Goal: Information Seeking & Learning: Check status

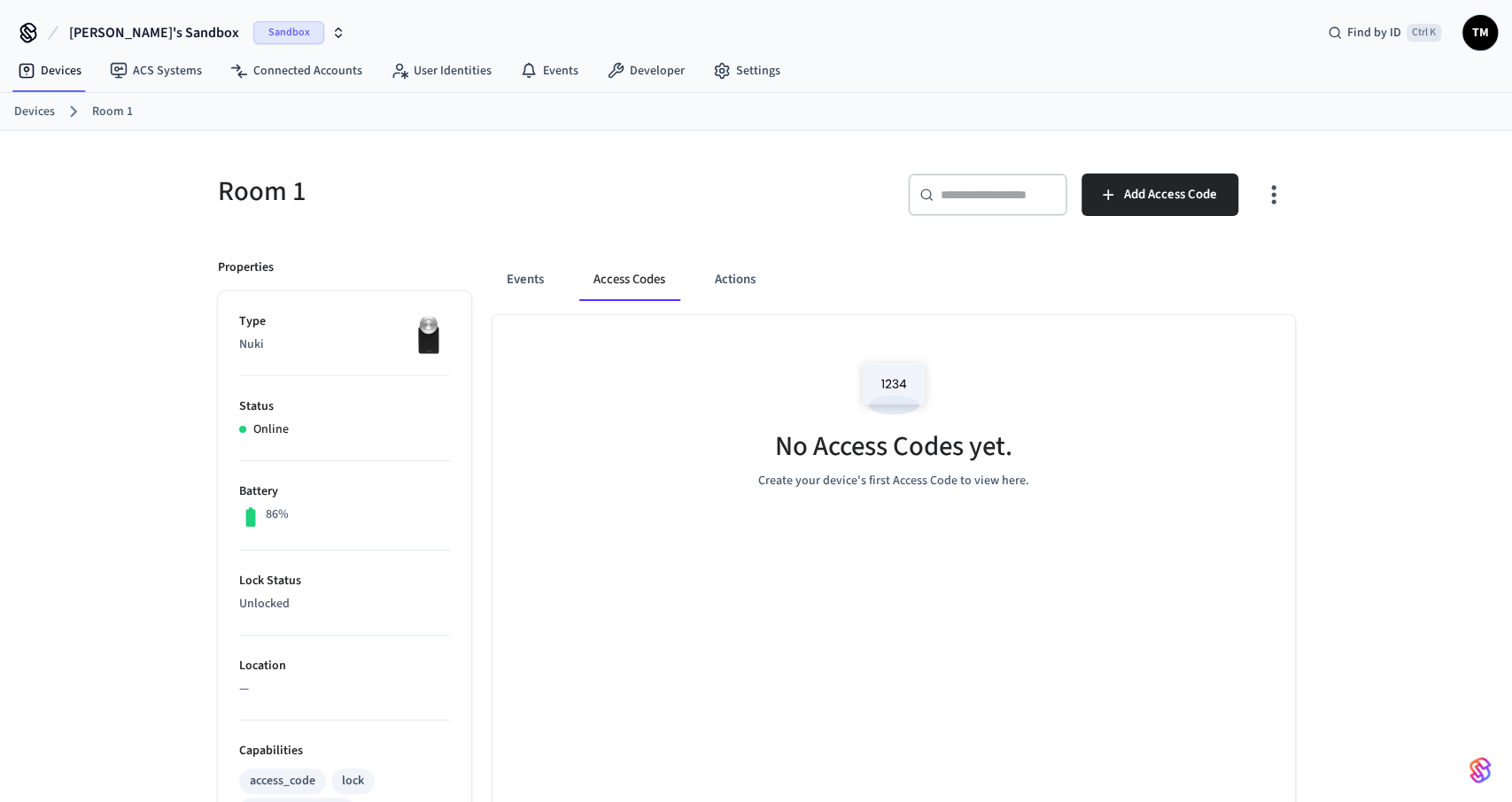
click at [639, 162] on div "Room 1" at bounding box center [470, 191] width 549 height 78
click at [37, 108] on link "Devices" at bounding box center [35, 112] width 41 height 19
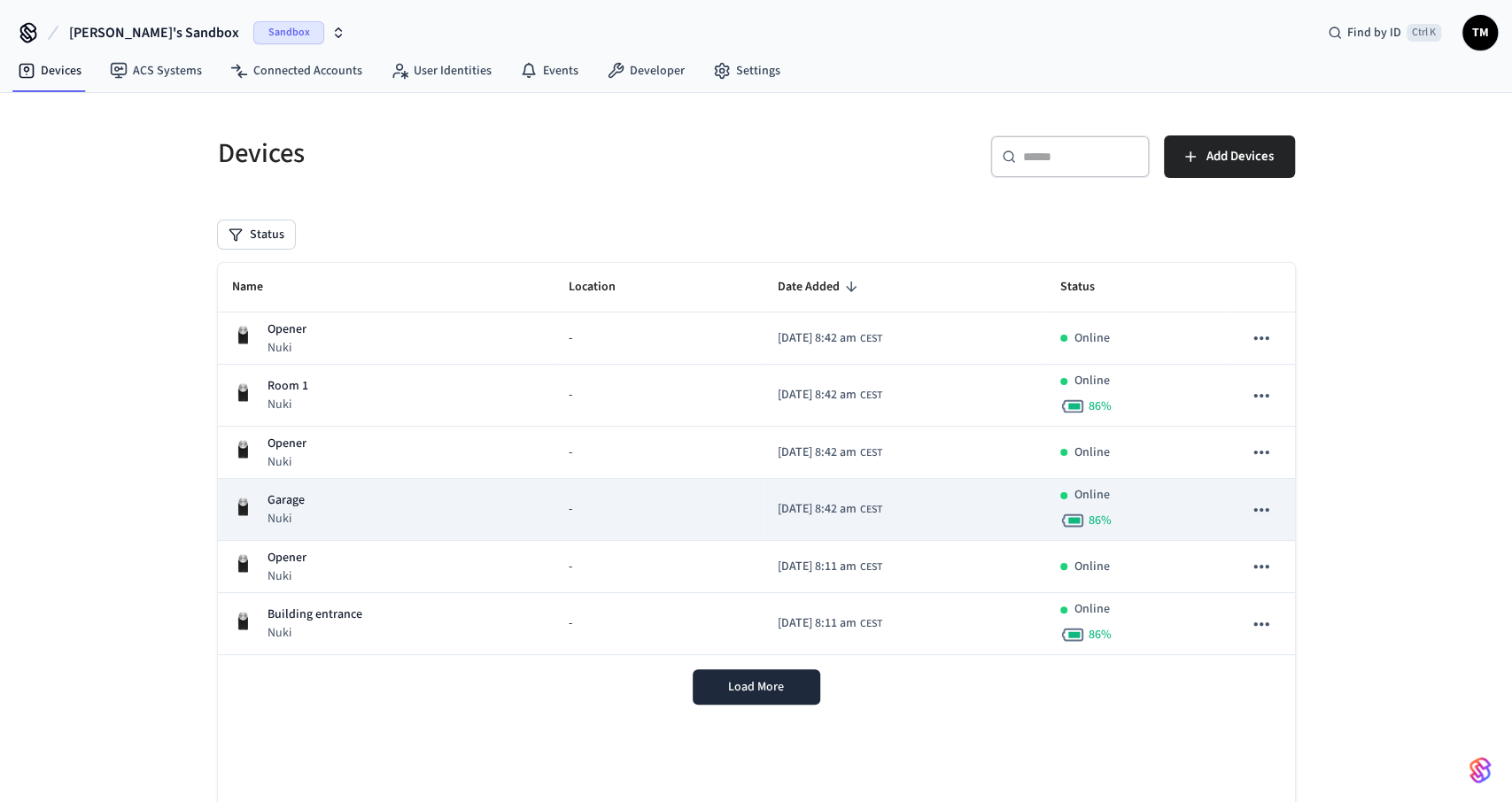
click at [298, 496] on p "Garage" at bounding box center [286, 501] width 37 height 19
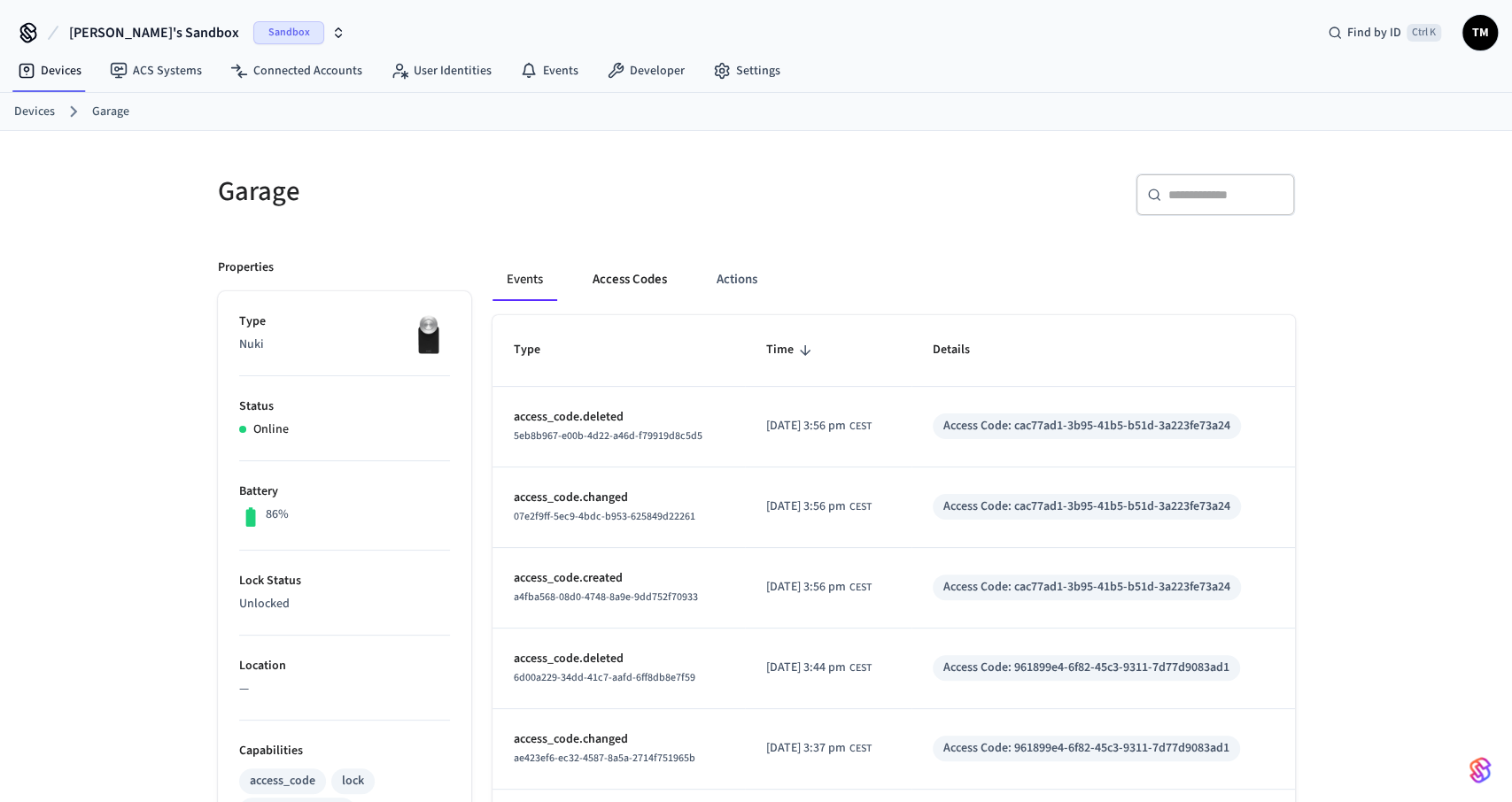
click at [626, 281] on button "Access Codes" at bounding box center [630, 280] width 103 height 43
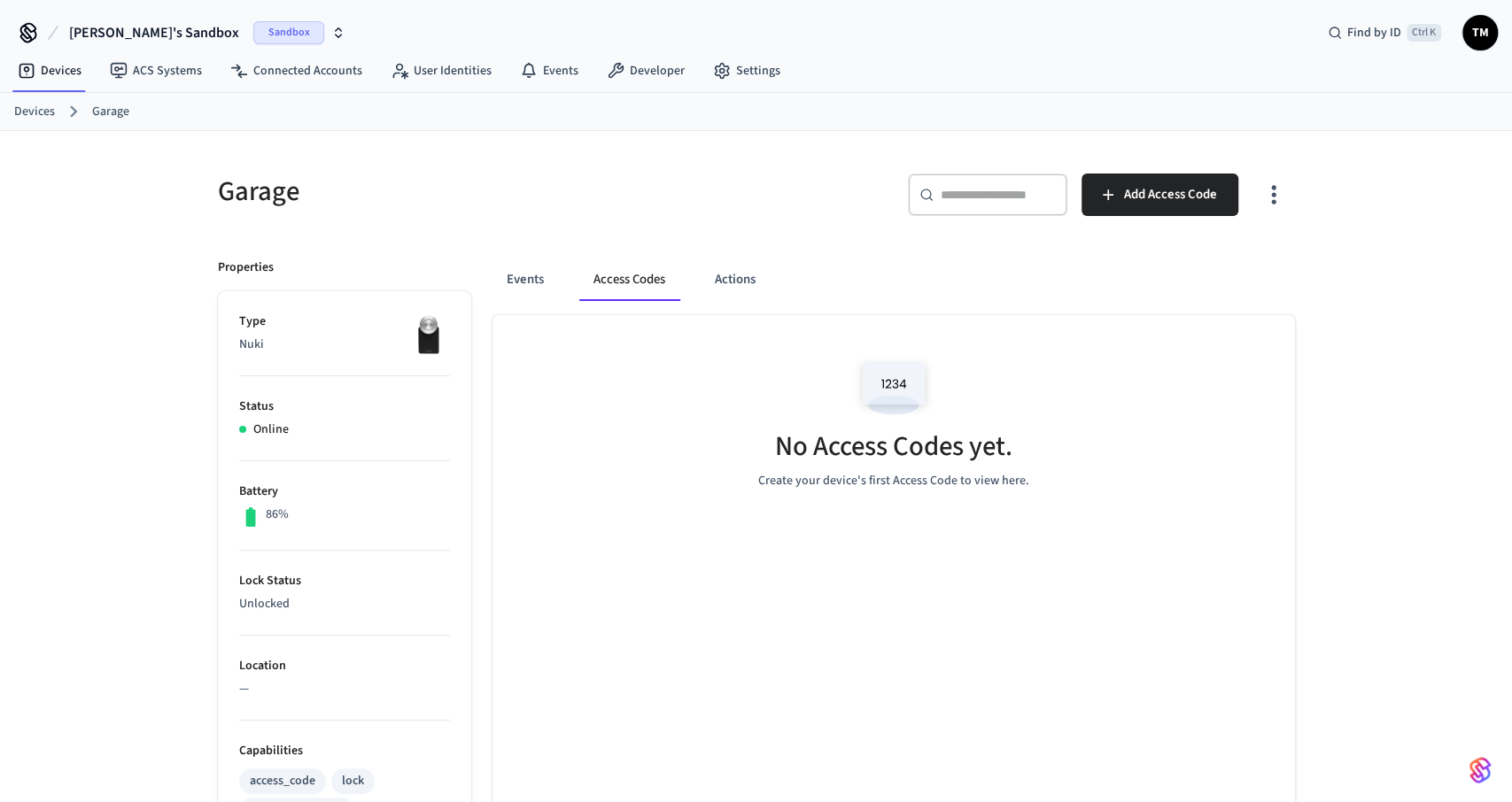
click at [42, 110] on link "Devices" at bounding box center [35, 112] width 41 height 19
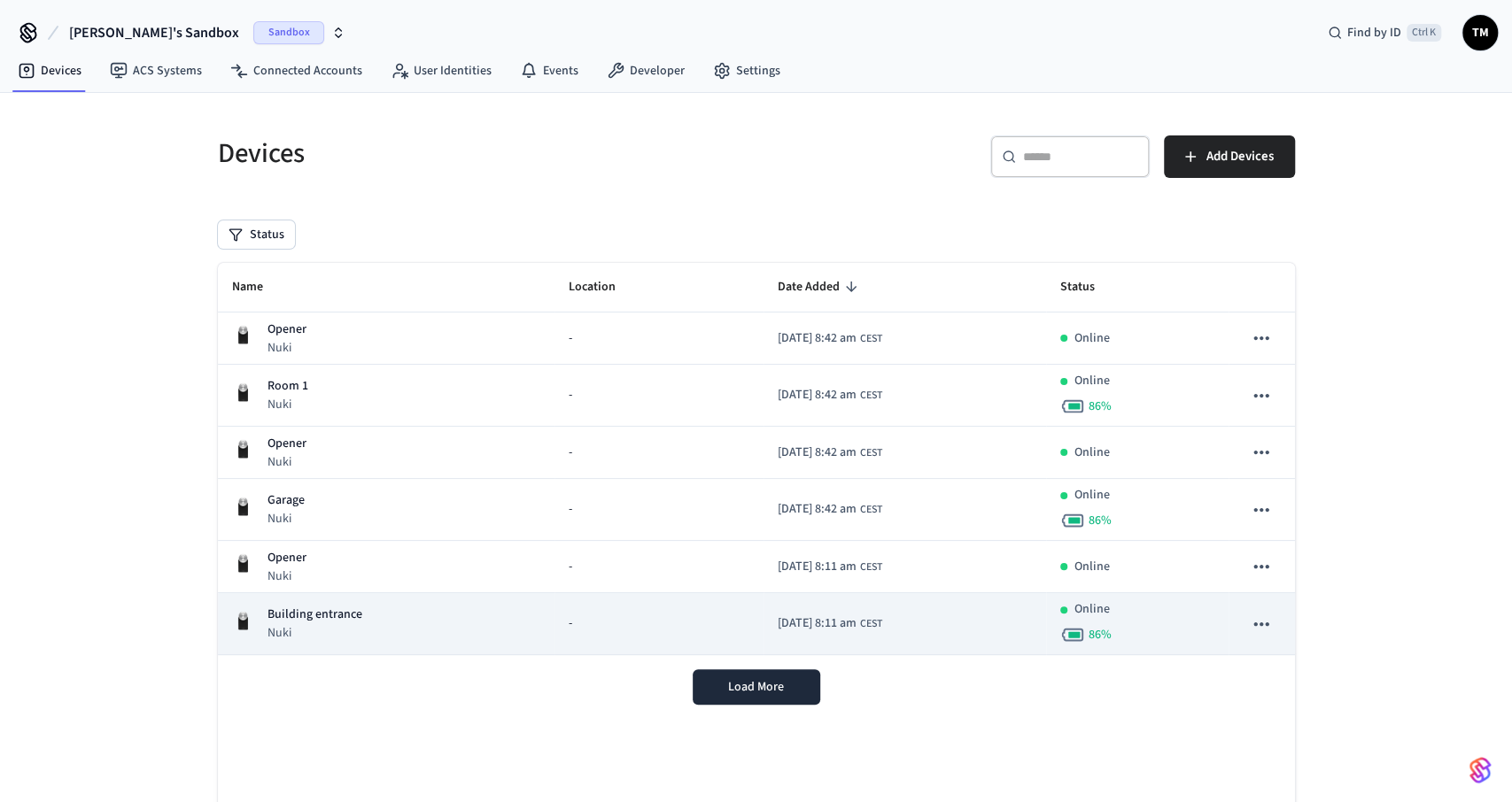
click at [322, 617] on p "Building entrance" at bounding box center [315, 614] width 95 height 19
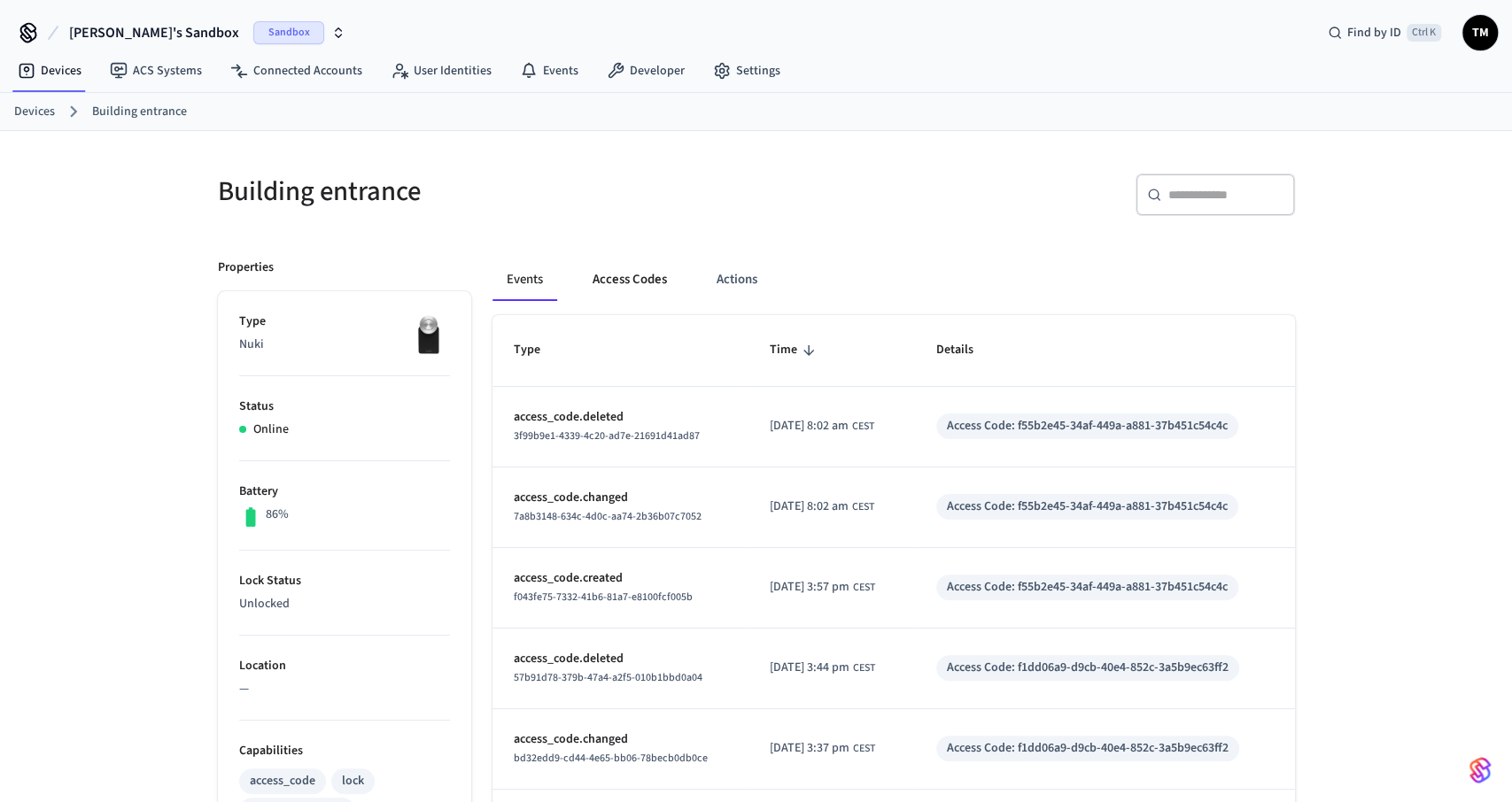
click at [607, 287] on button "Access Codes" at bounding box center [630, 280] width 103 height 43
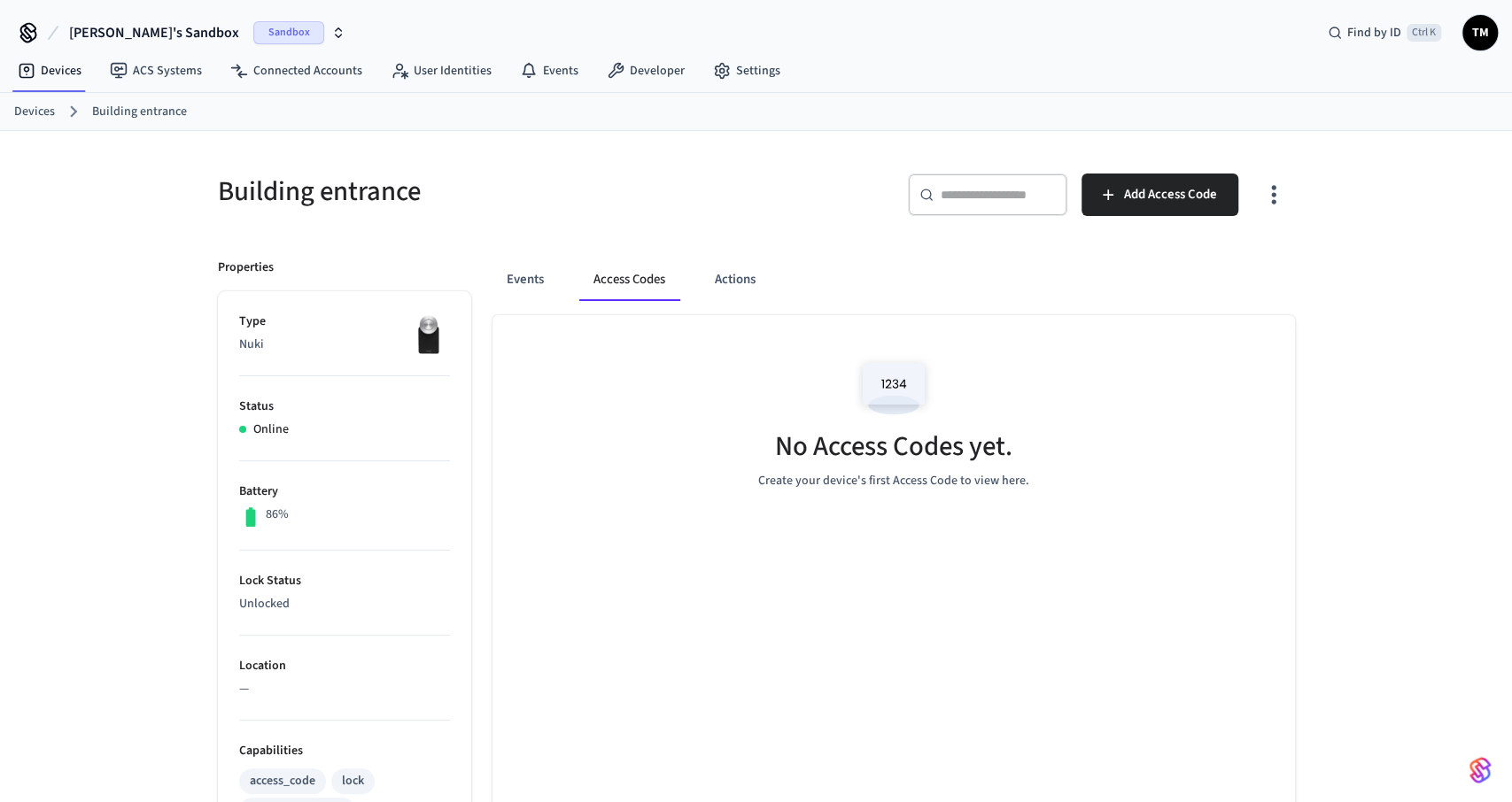
click at [49, 103] on link "Devices" at bounding box center [35, 112] width 41 height 19
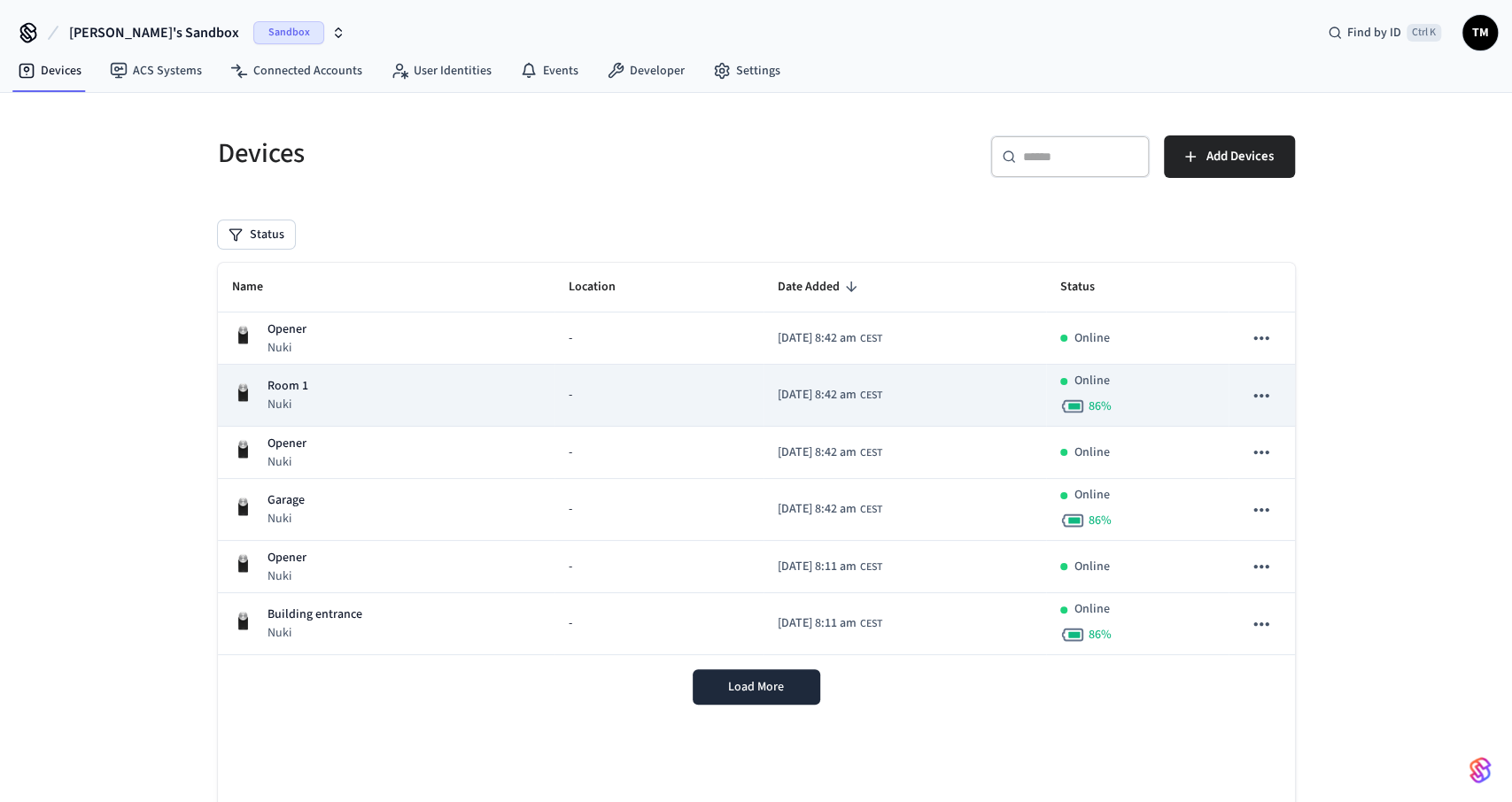
click at [311, 392] on div "Room 1 Nuki" at bounding box center [387, 395] width 310 height 36
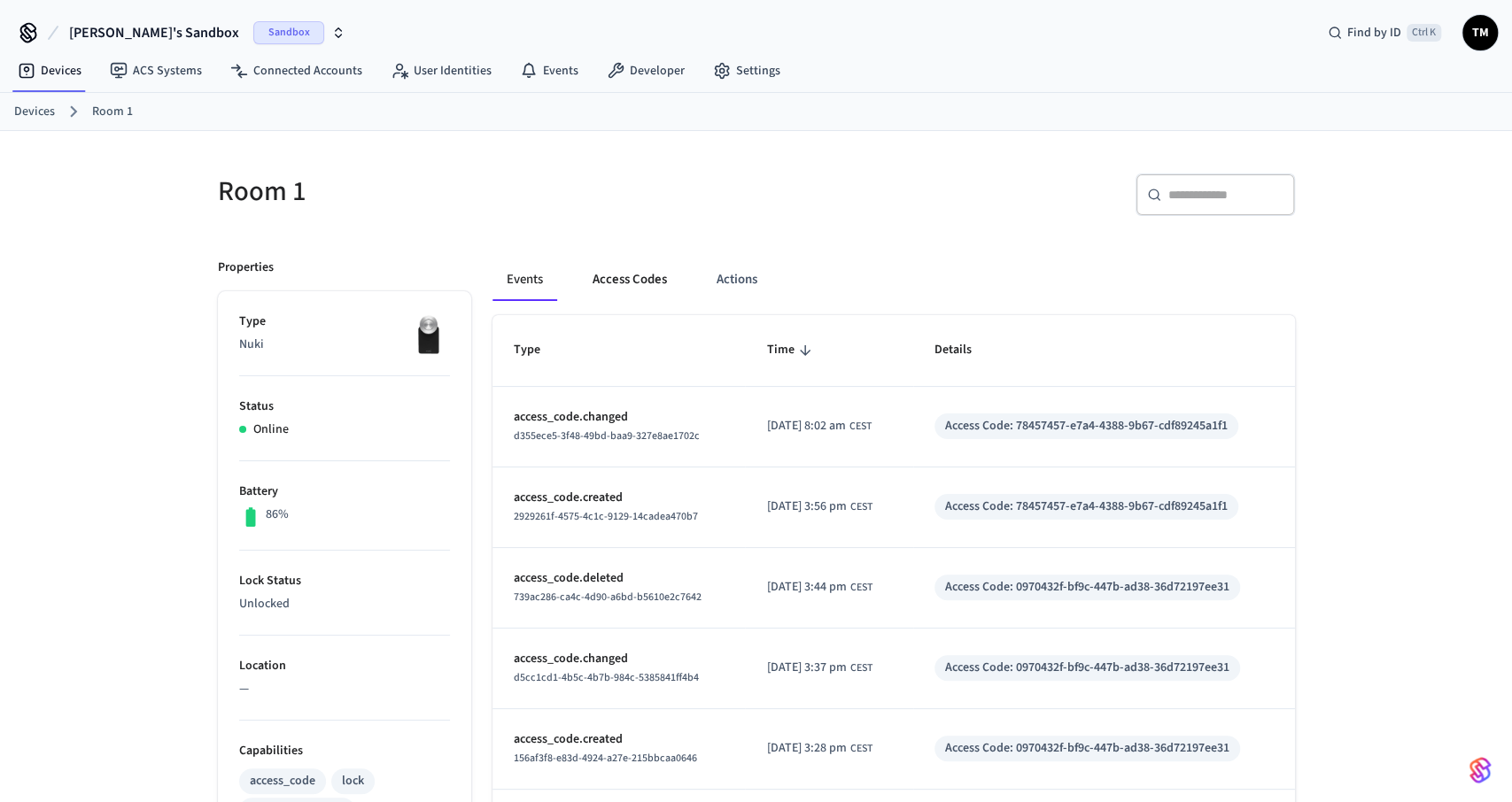
click at [606, 285] on button "Access Codes" at bounding box center [630, 280] width 103 height 43
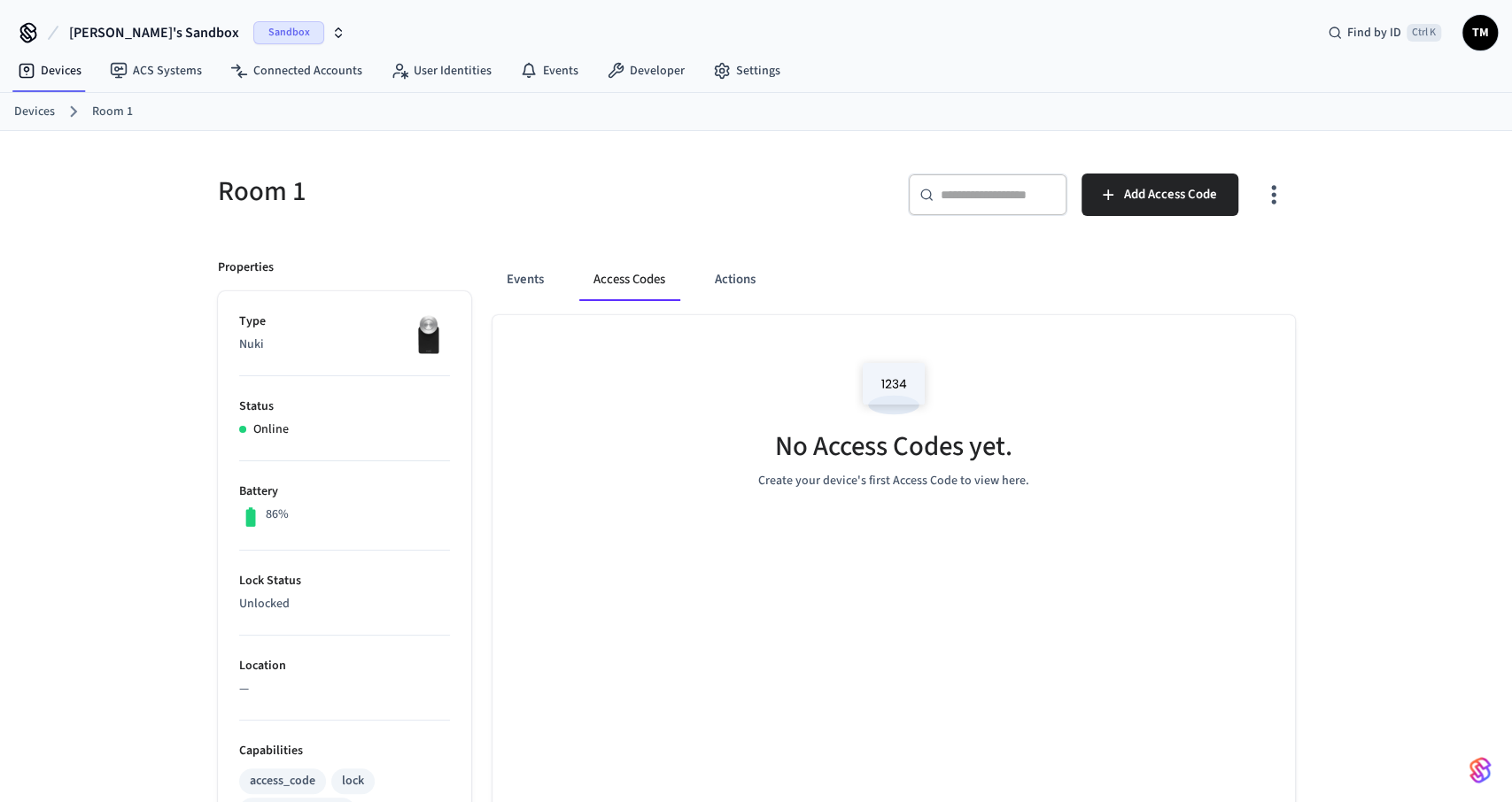
click at [16, 108] on link "Devices" at bounding box center [35, 112] width 41 height 19
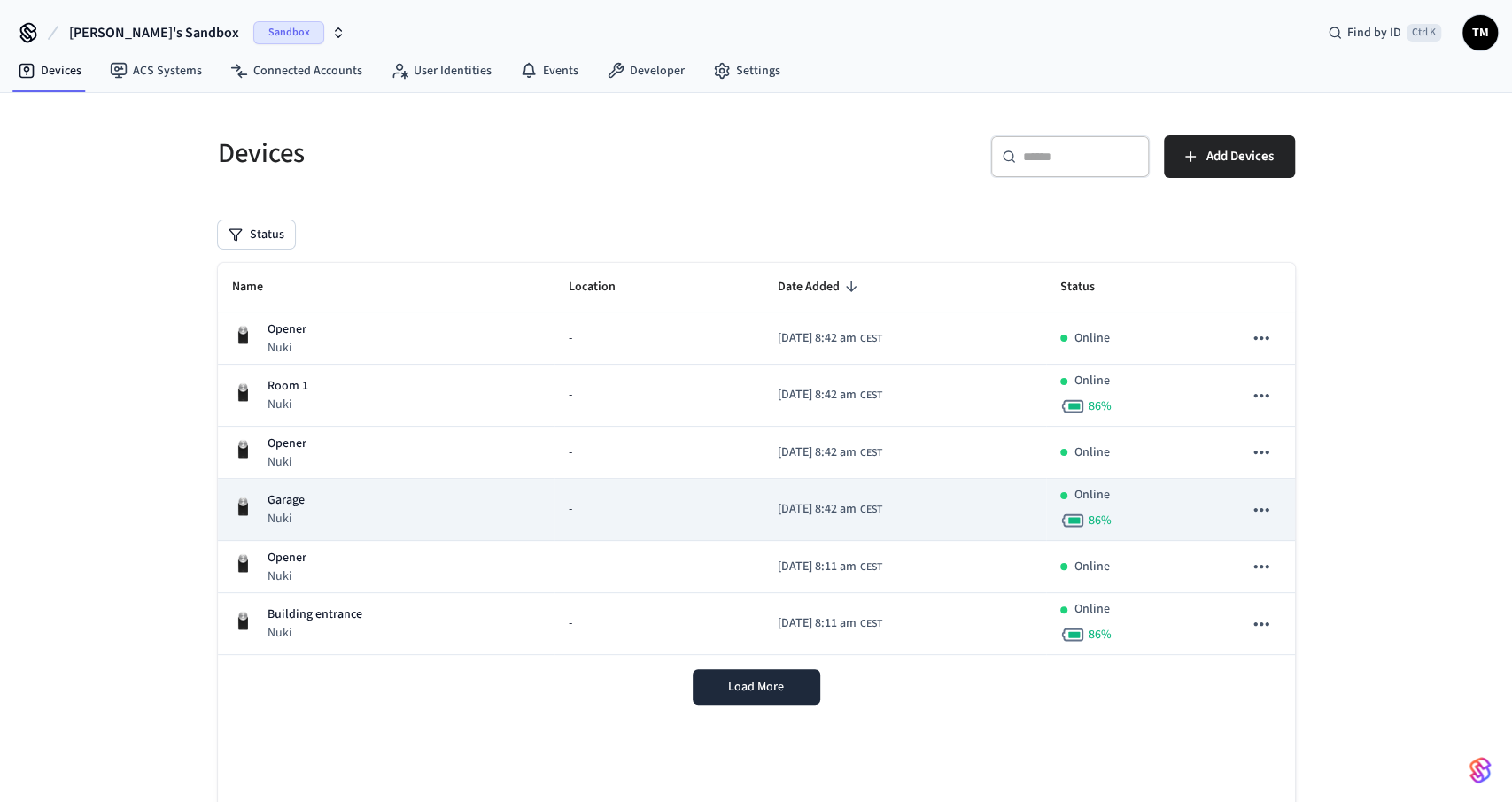
click at [327, 509] on div "Garage Nuki" at bounding box center [387, 509] width 310 height 36
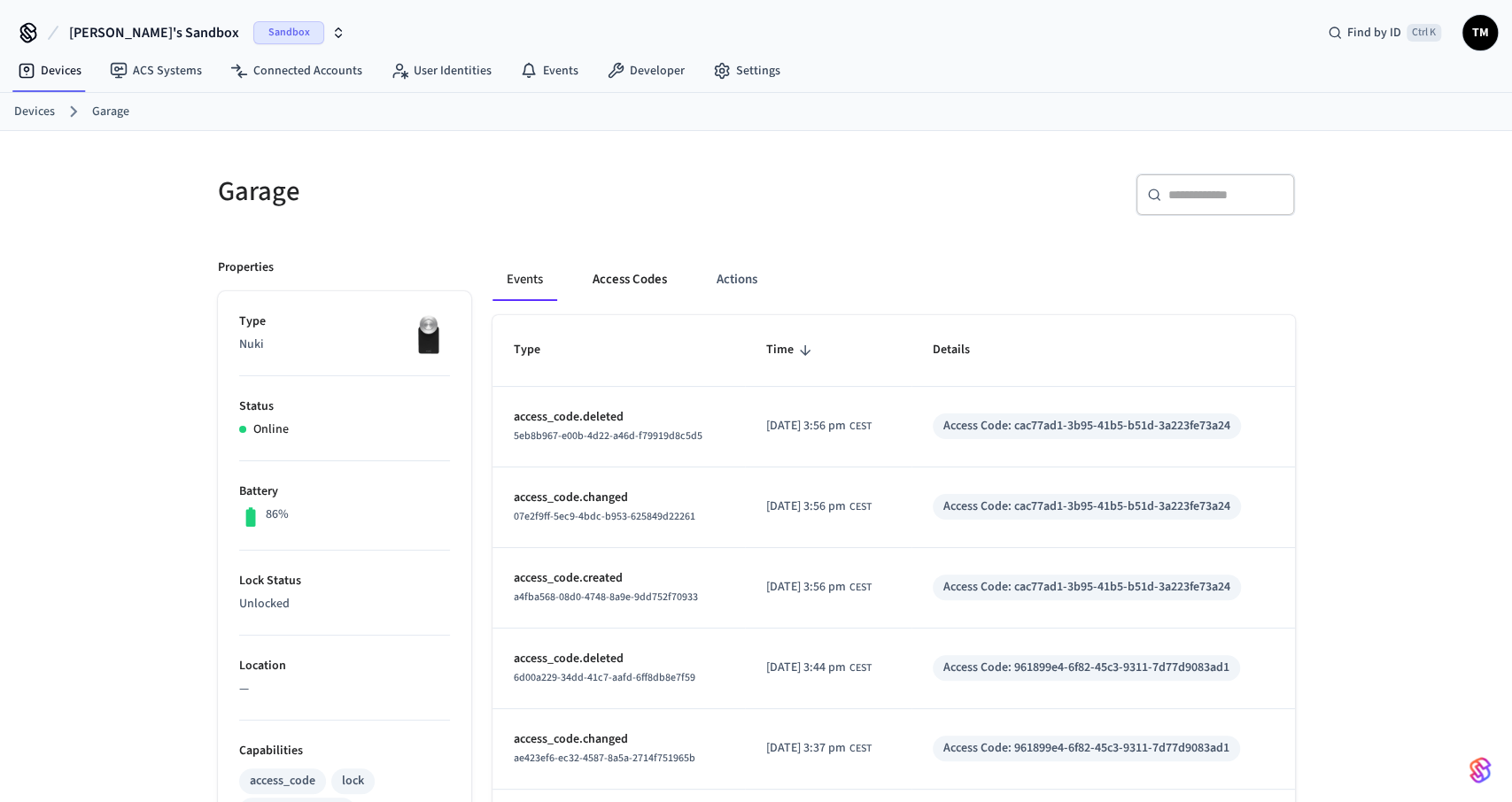
click at [626, 271] on button "Access Codes" at bounding box center [630, 280] width 103 height 43
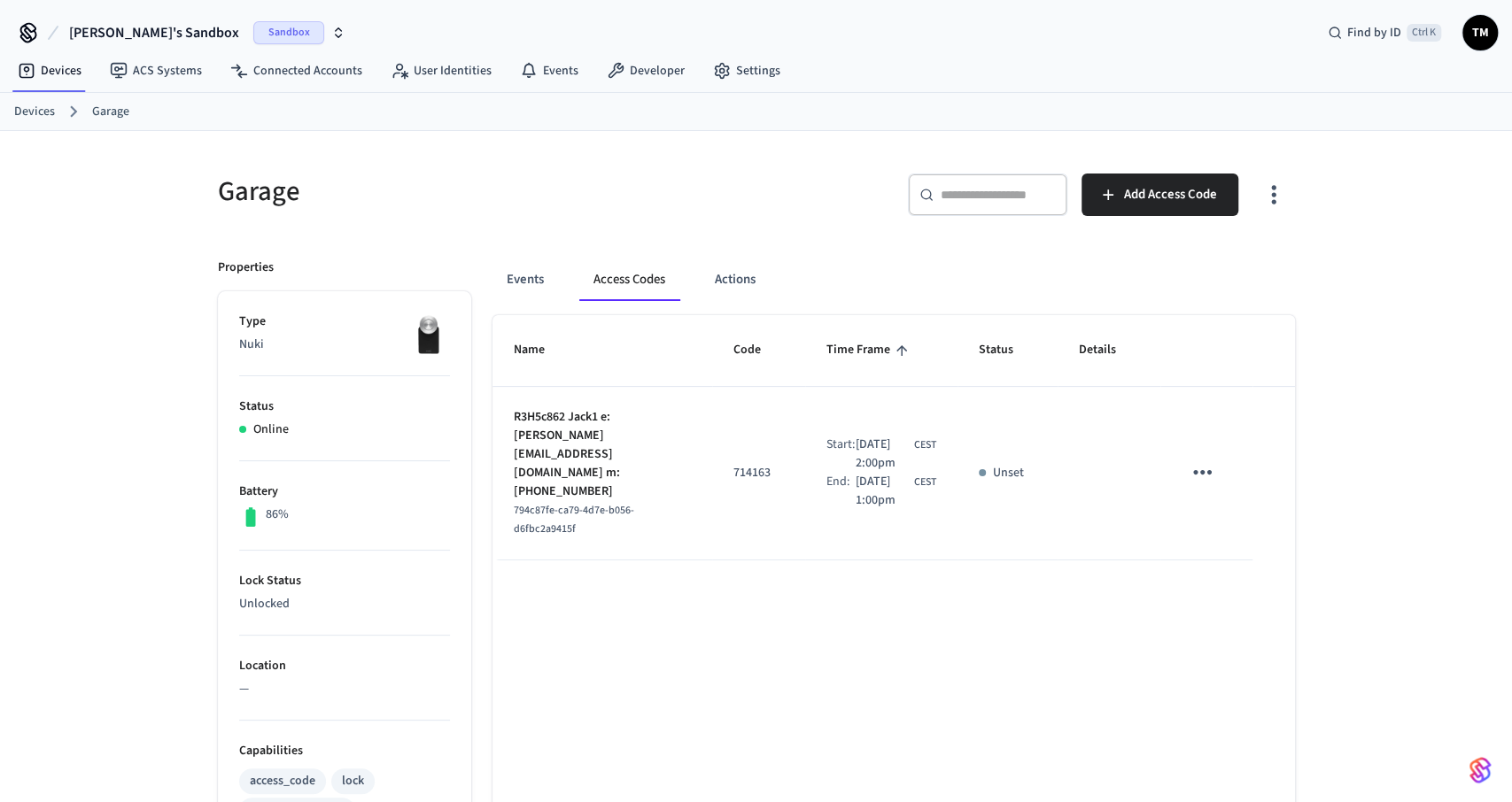
click at [29, 112] on link "Devices" at bounding box center [35, 112] width 41 height 19
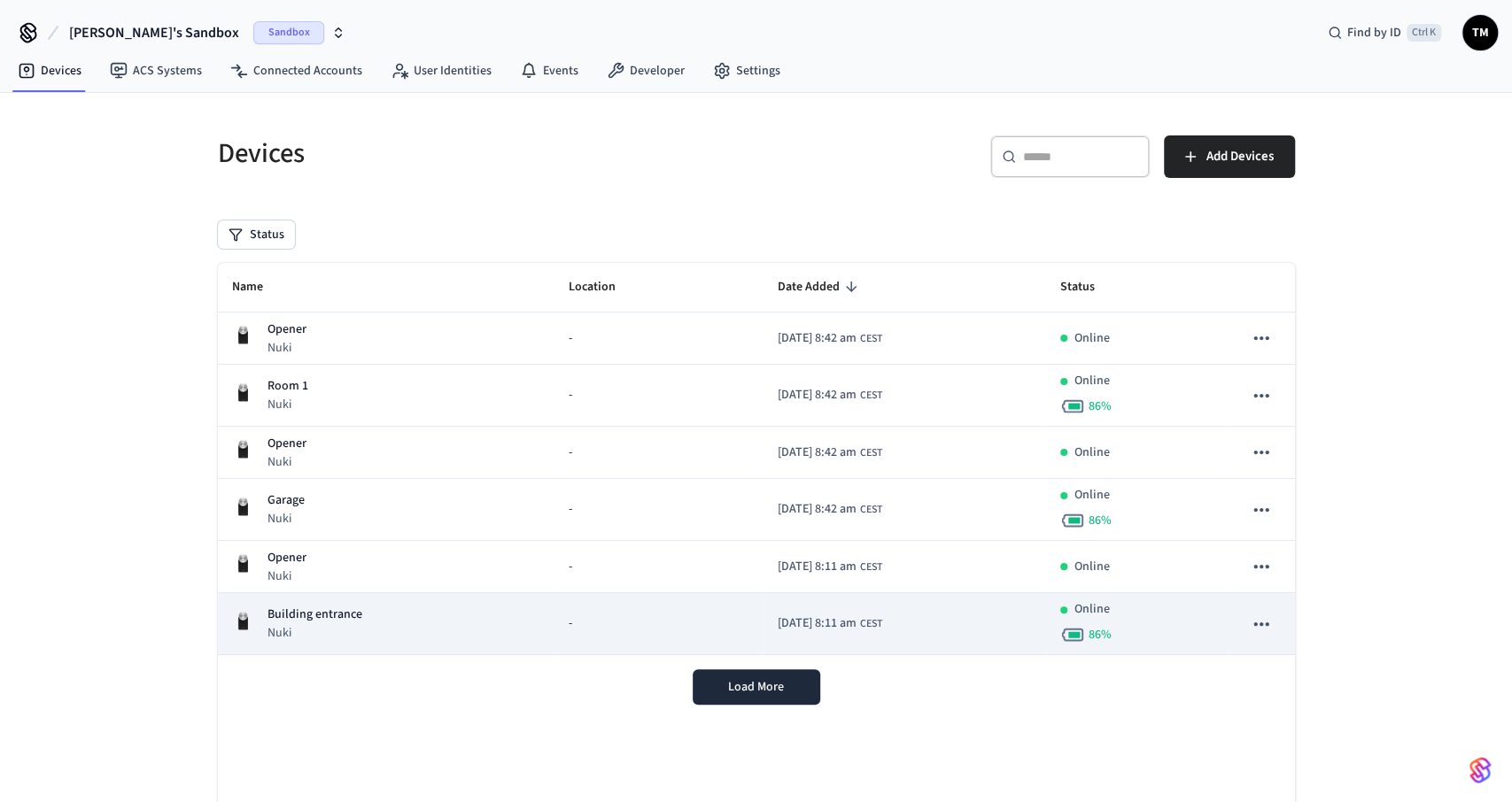
click at [333, 614] on p "Building entrance" at bounding box center [315, 614] width 95 height 19
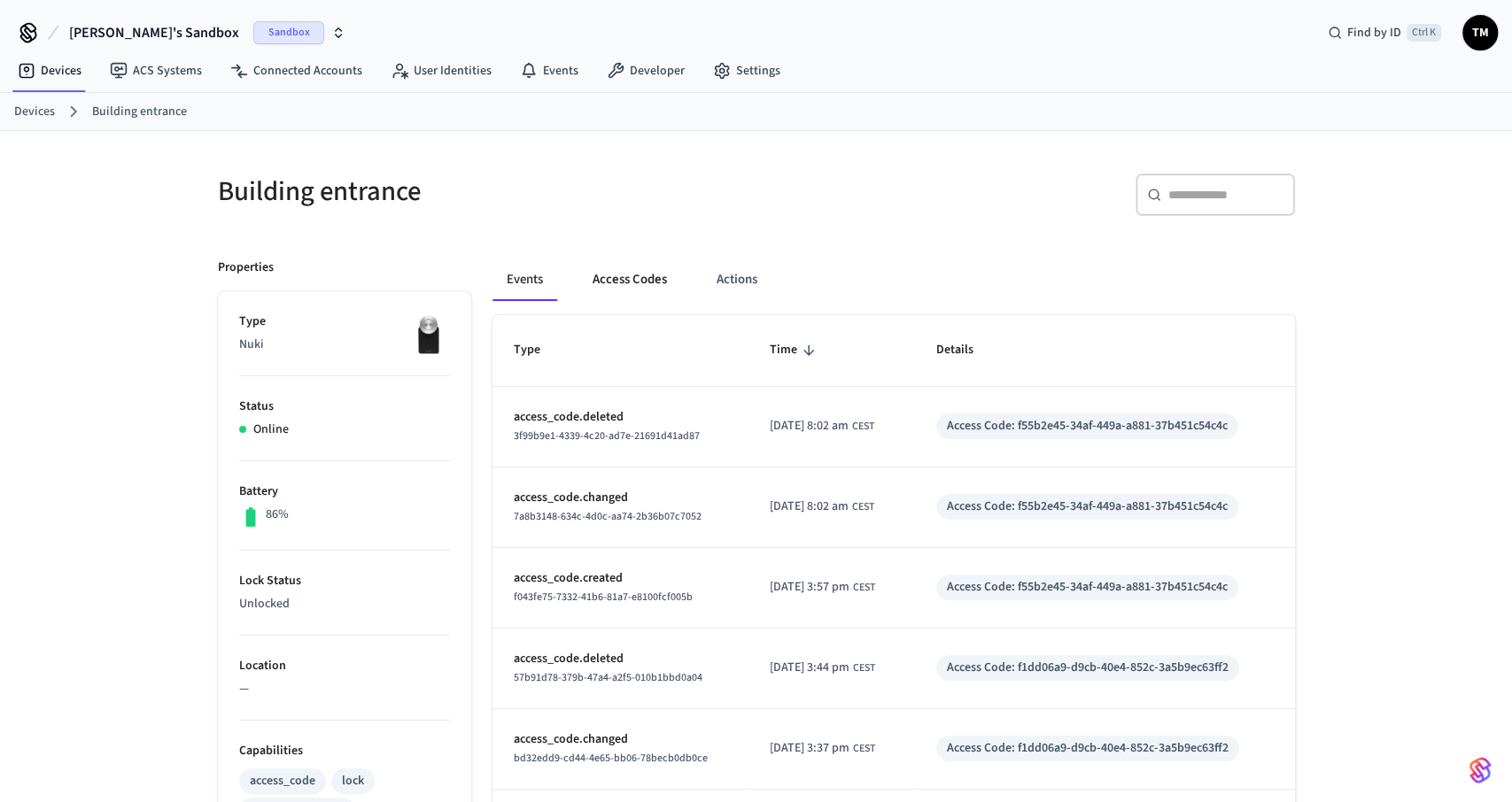
click at [624, 284] on button "Access Codes" at bounding box center [630, 280] width 103 height 43
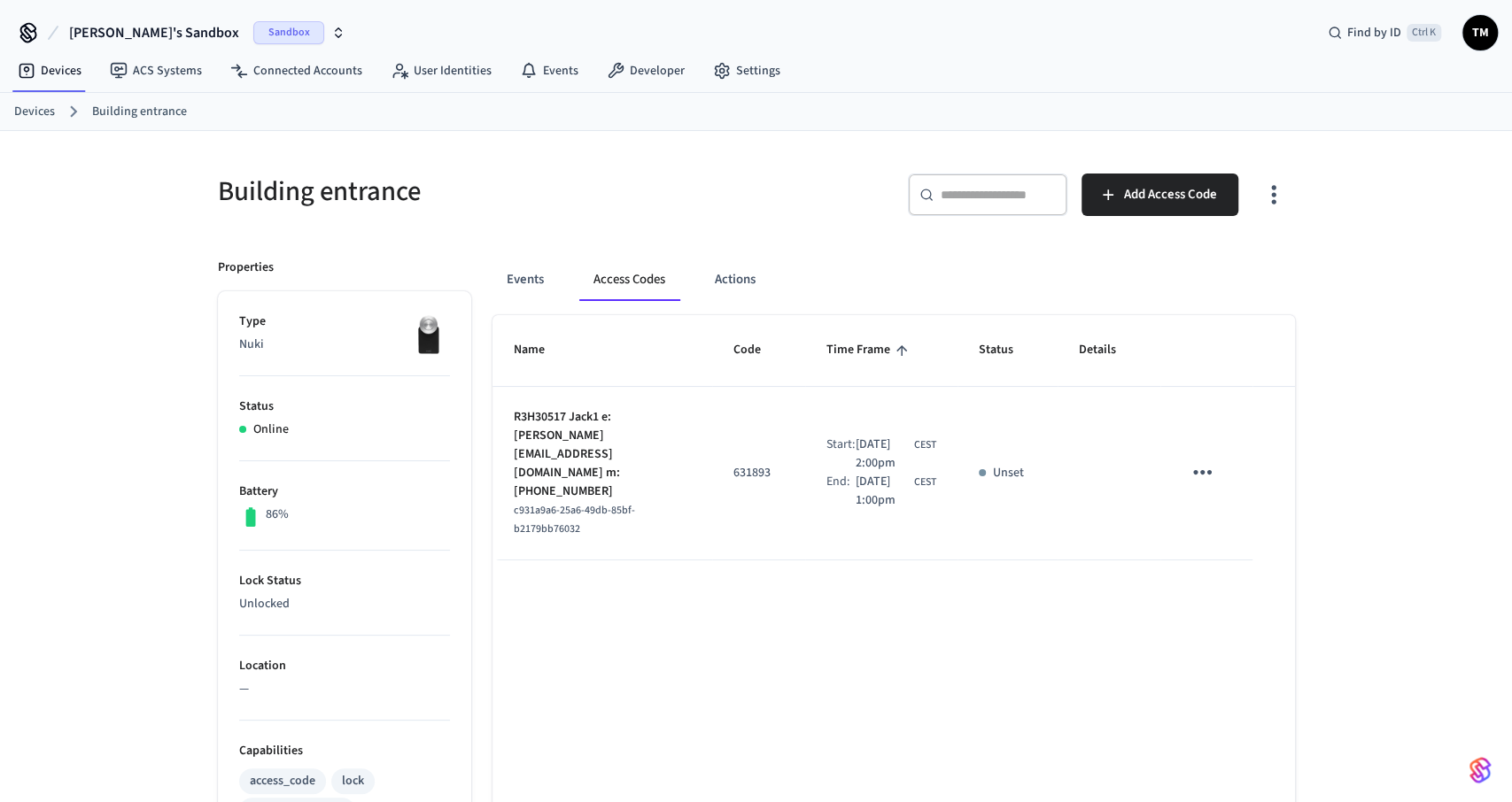
click at [744, 464] on p "631893" at bounding box center [759, 473] width 51 height 19
click at [546, 277] on button "Events" at bounding box center [526, 280] width 66 height 43
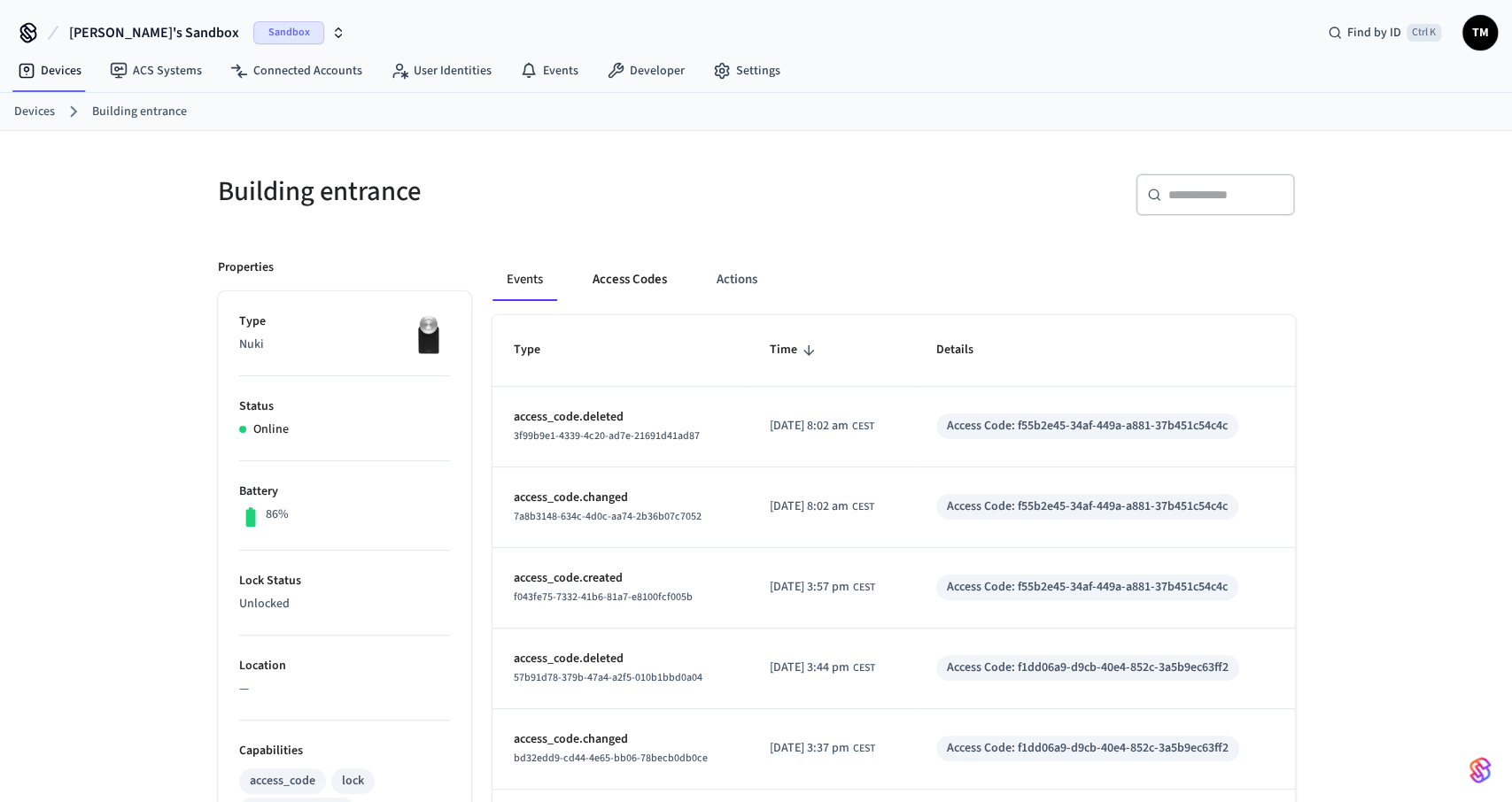
click at [618, 277] on button "Access Codes" at bounding box center [630, 280] width 103 height 43
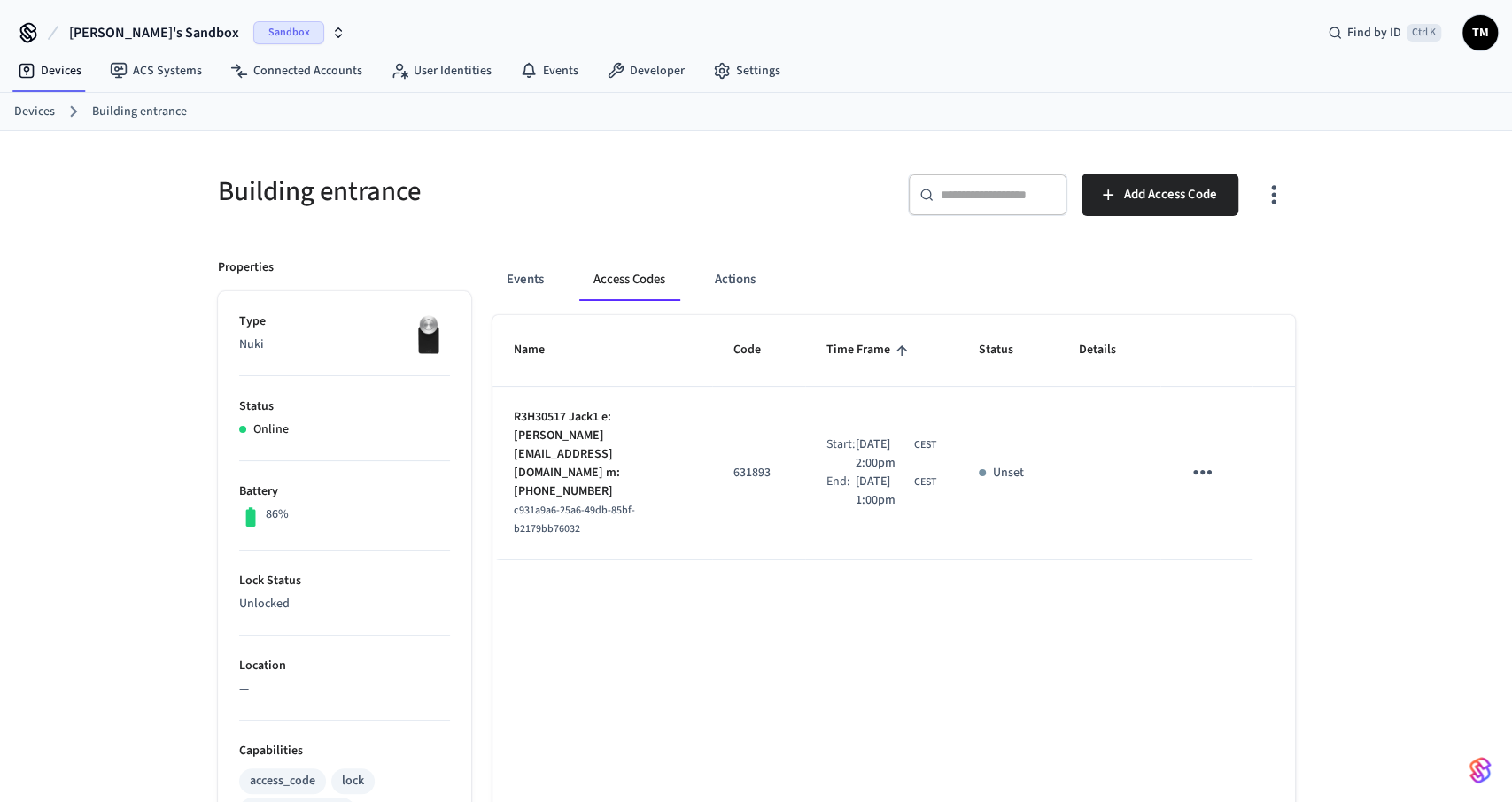
click at [40, 110] on link "Devices" at bounding box center [35, 112] width 41 height 19
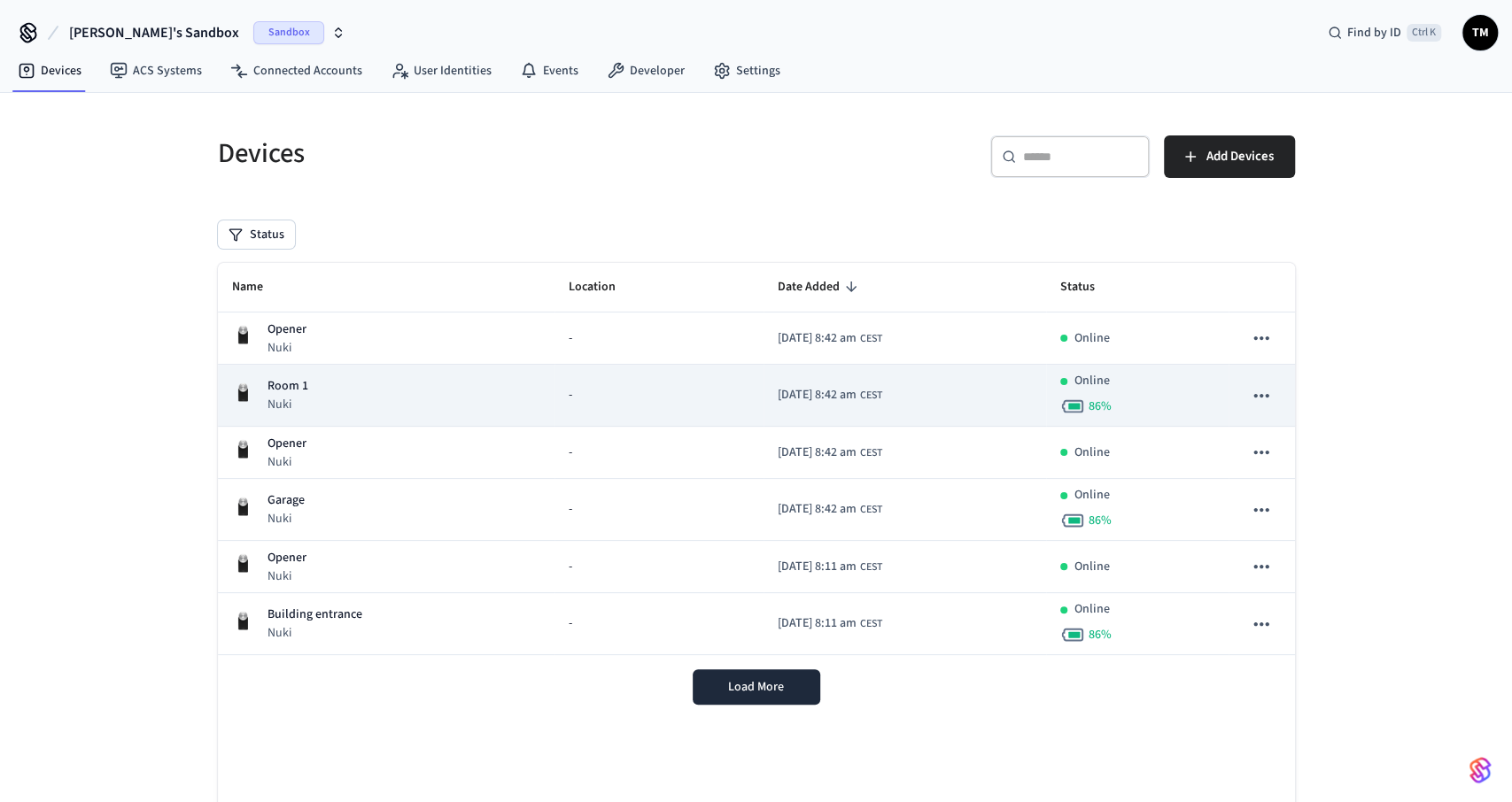
click at [304, 390] on p "Room 1" at bounding box center [288, 386] width 41 height 19
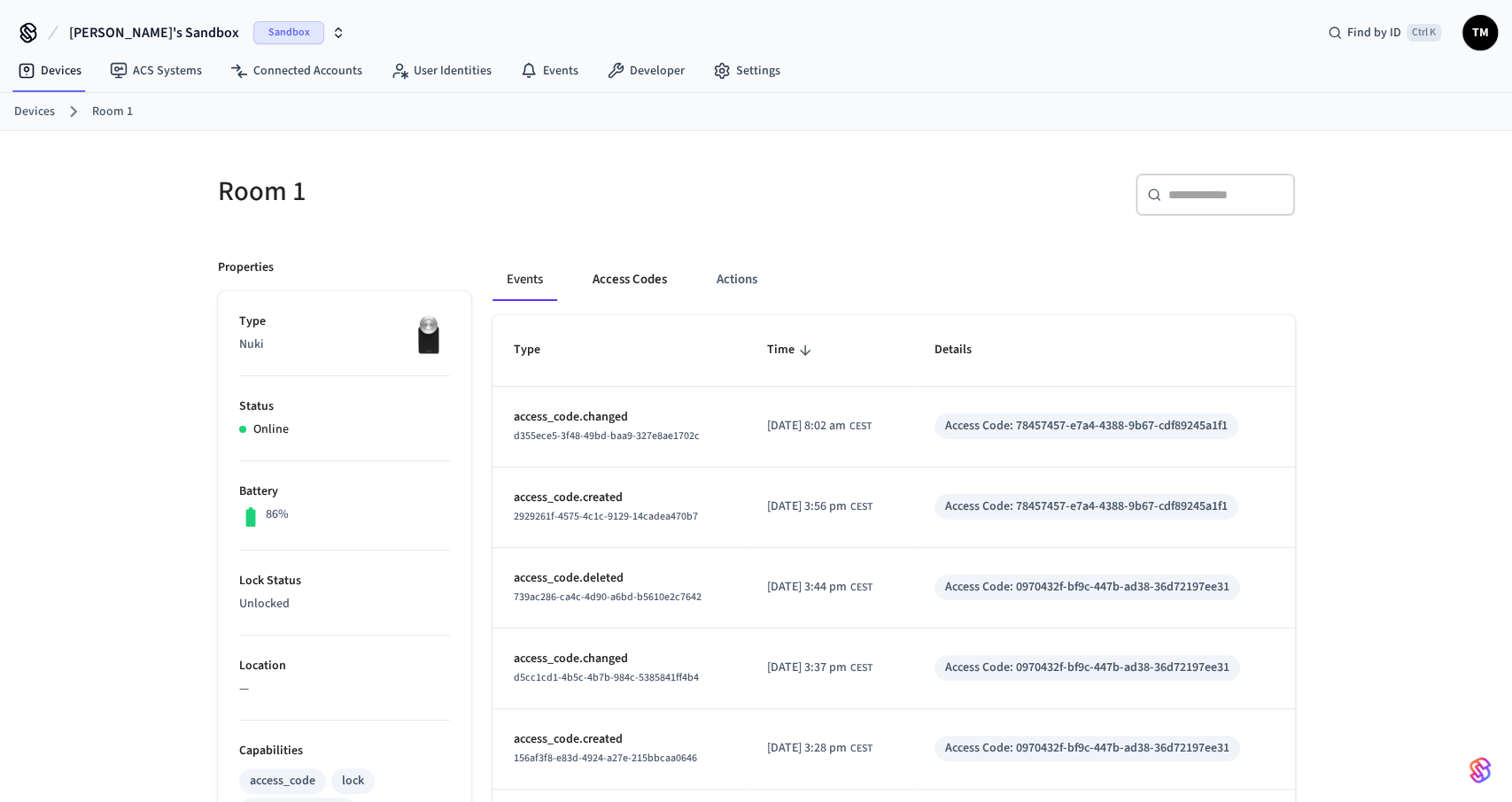
click at [623, 282] on button "Access Codes" at bounding box center [630, 280] width 103 height 43
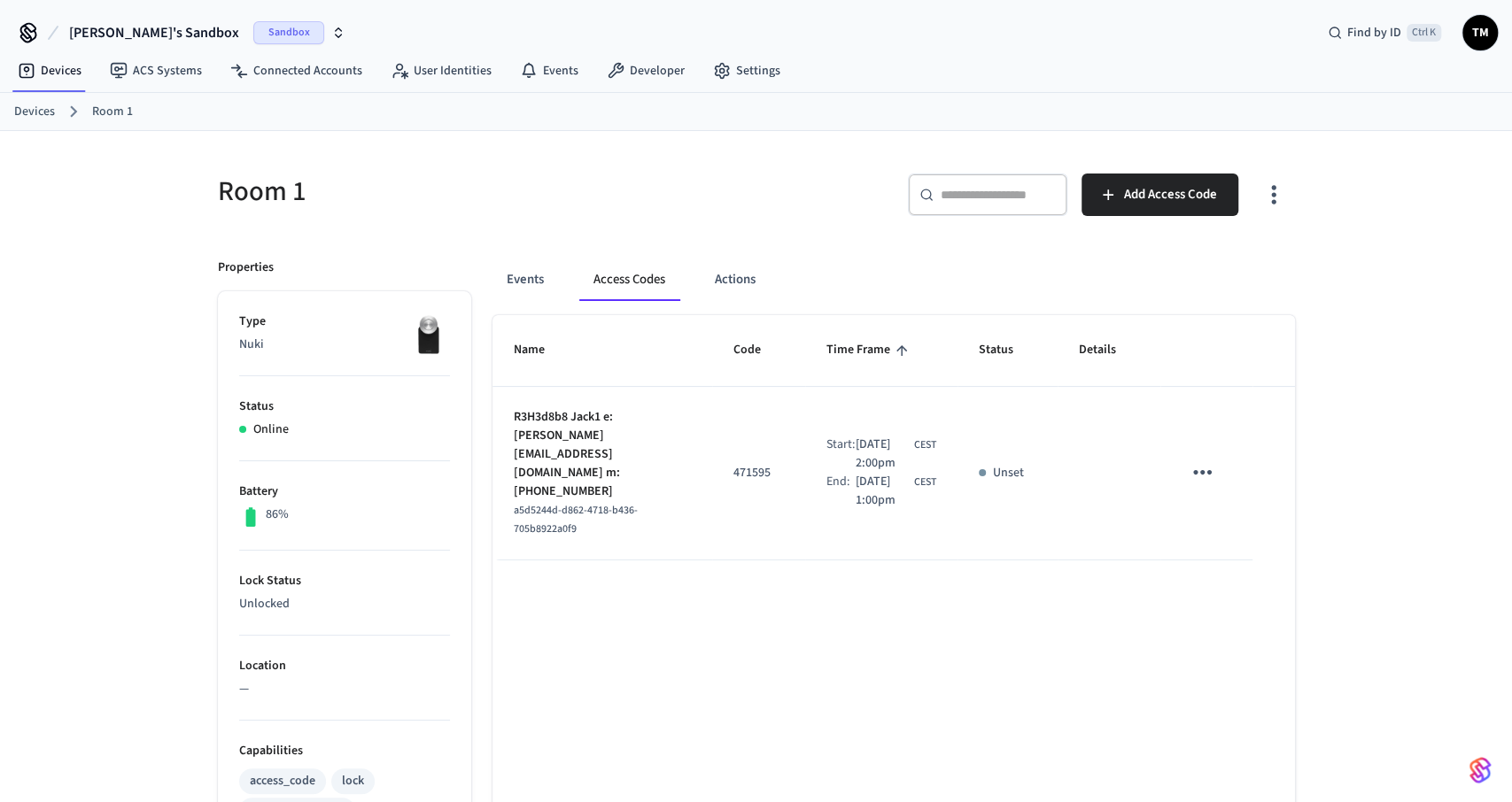
click at [28, 108] on link "Devices" at bounding box center [35, 112] width 41 height 19
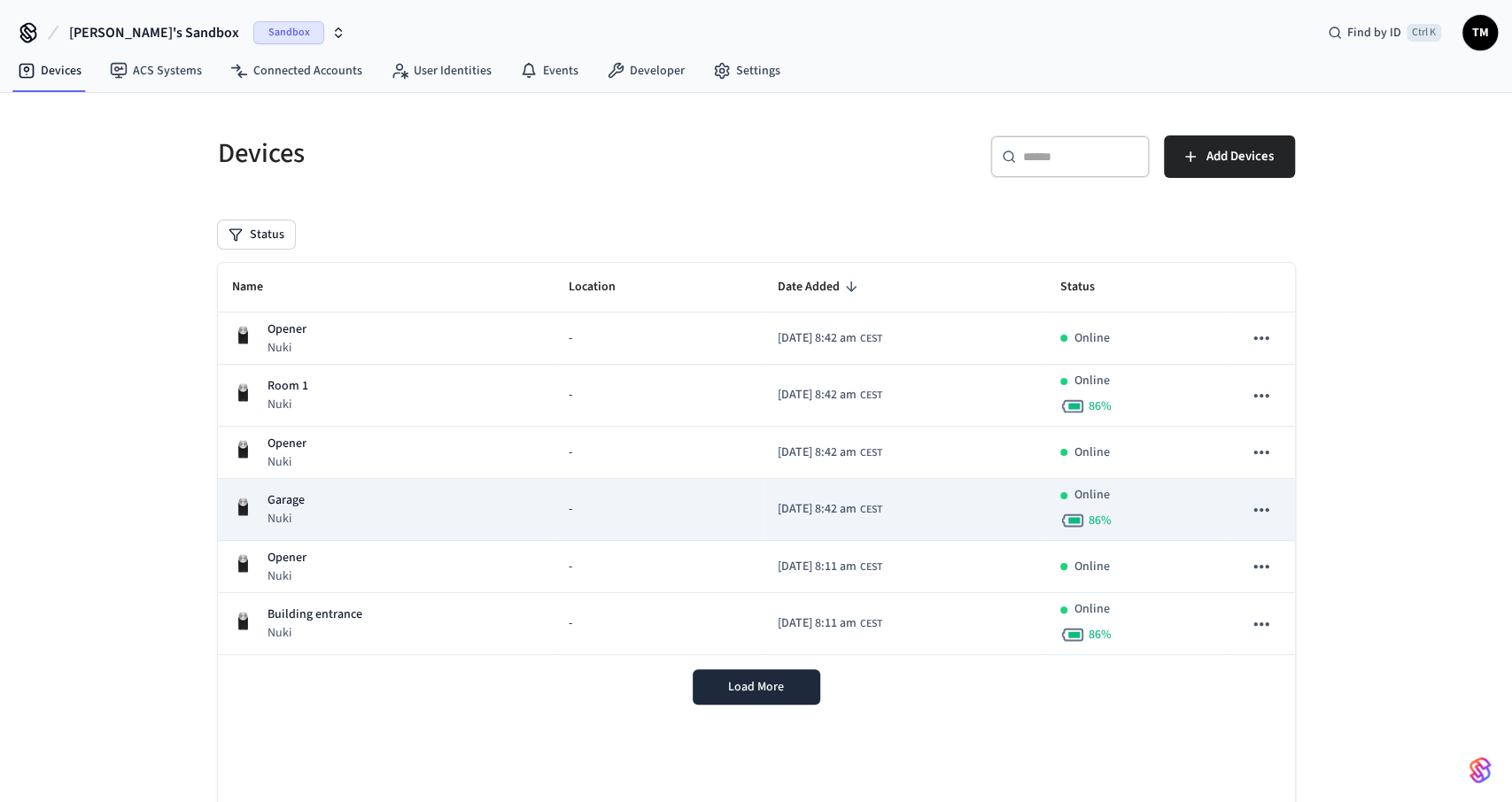
click at [334, 508] on div "Garage Nuki" at bounding box center [387, 509] width 310 height 36
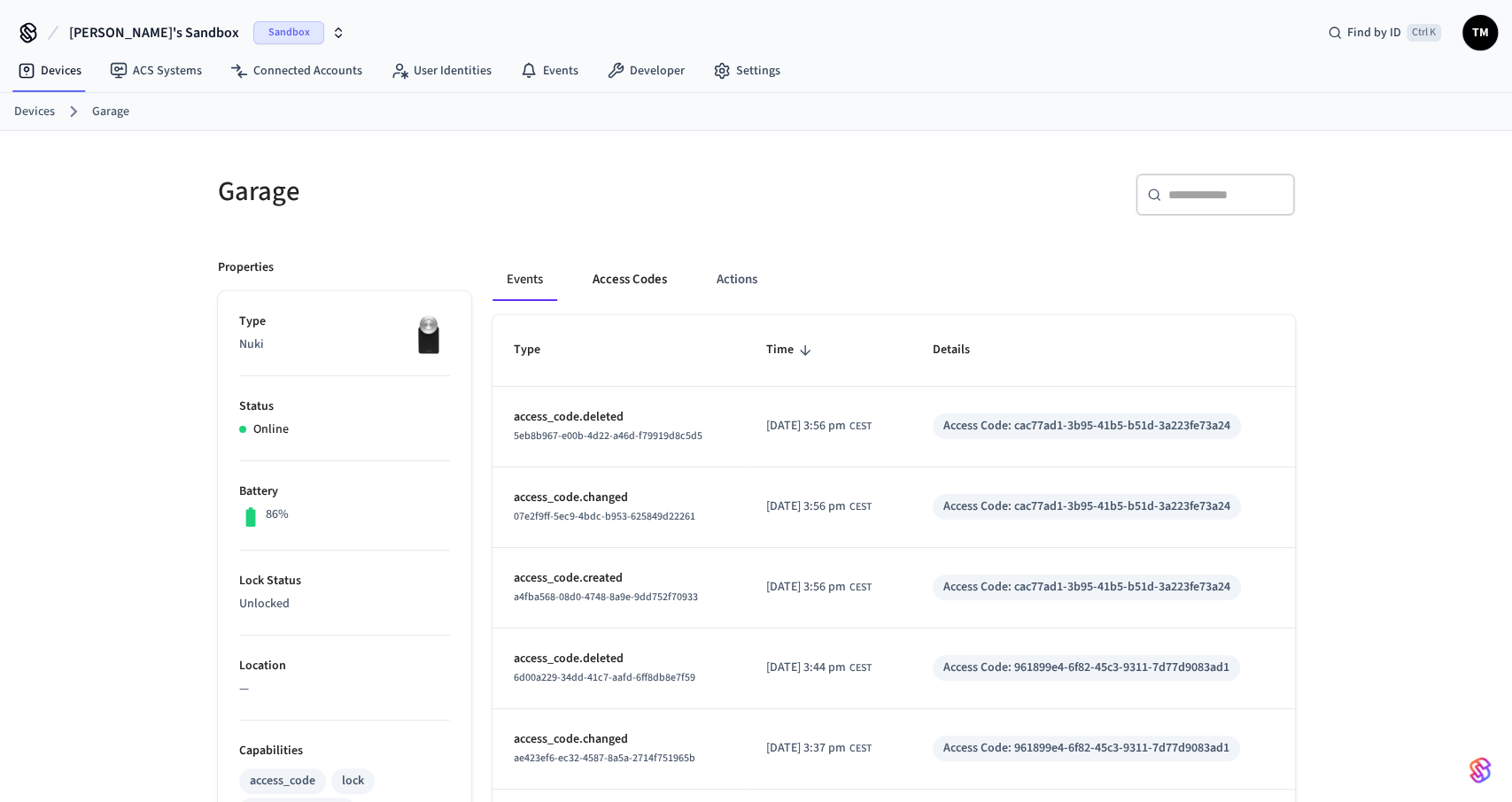
click at [614, 279] on button "Access Codes" at bounding box center [630, 280] width 103 height 43
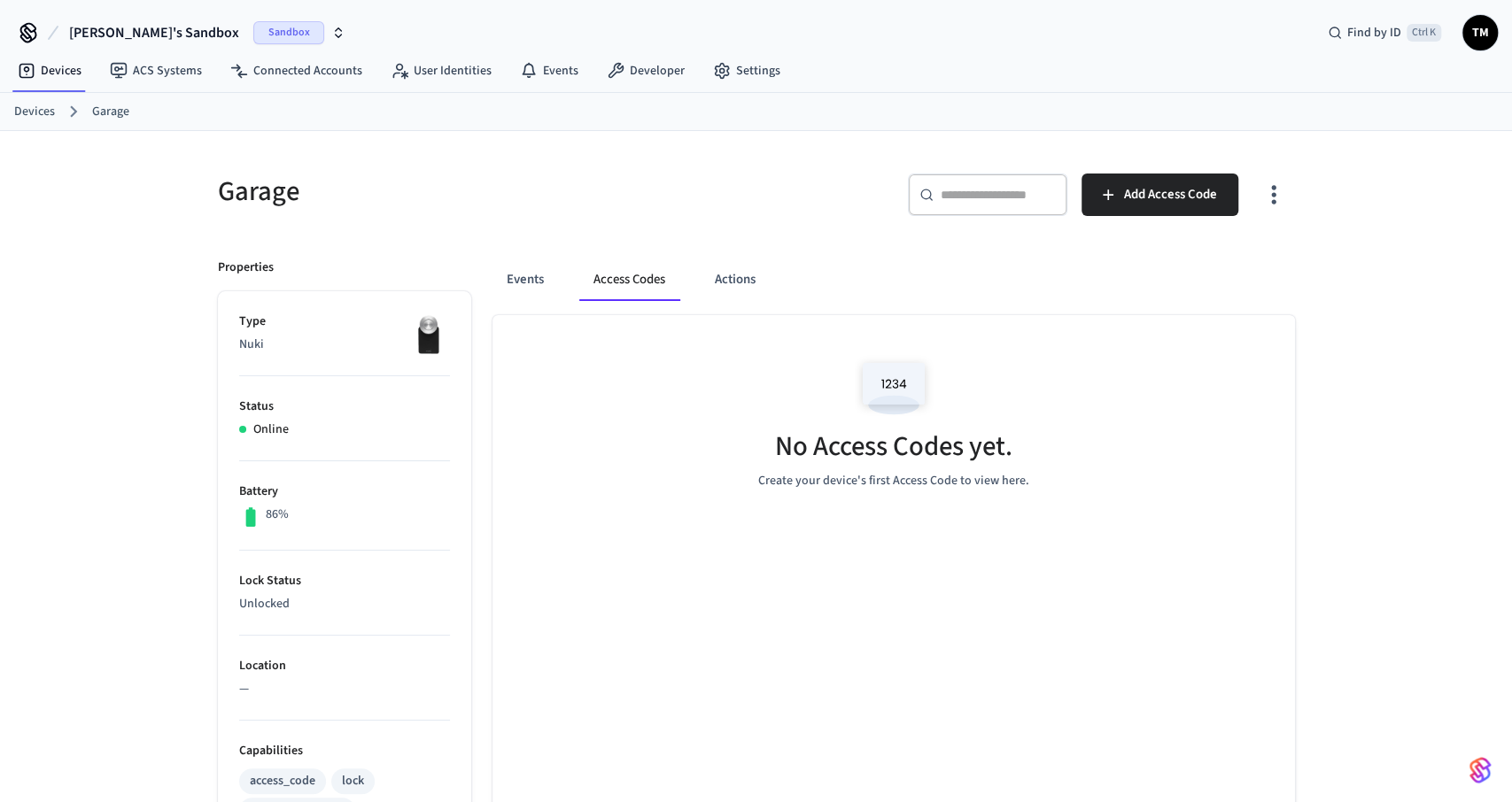
click at [39, 107] on link "Devices" at bounding box center [35, 112] width 41 height 19
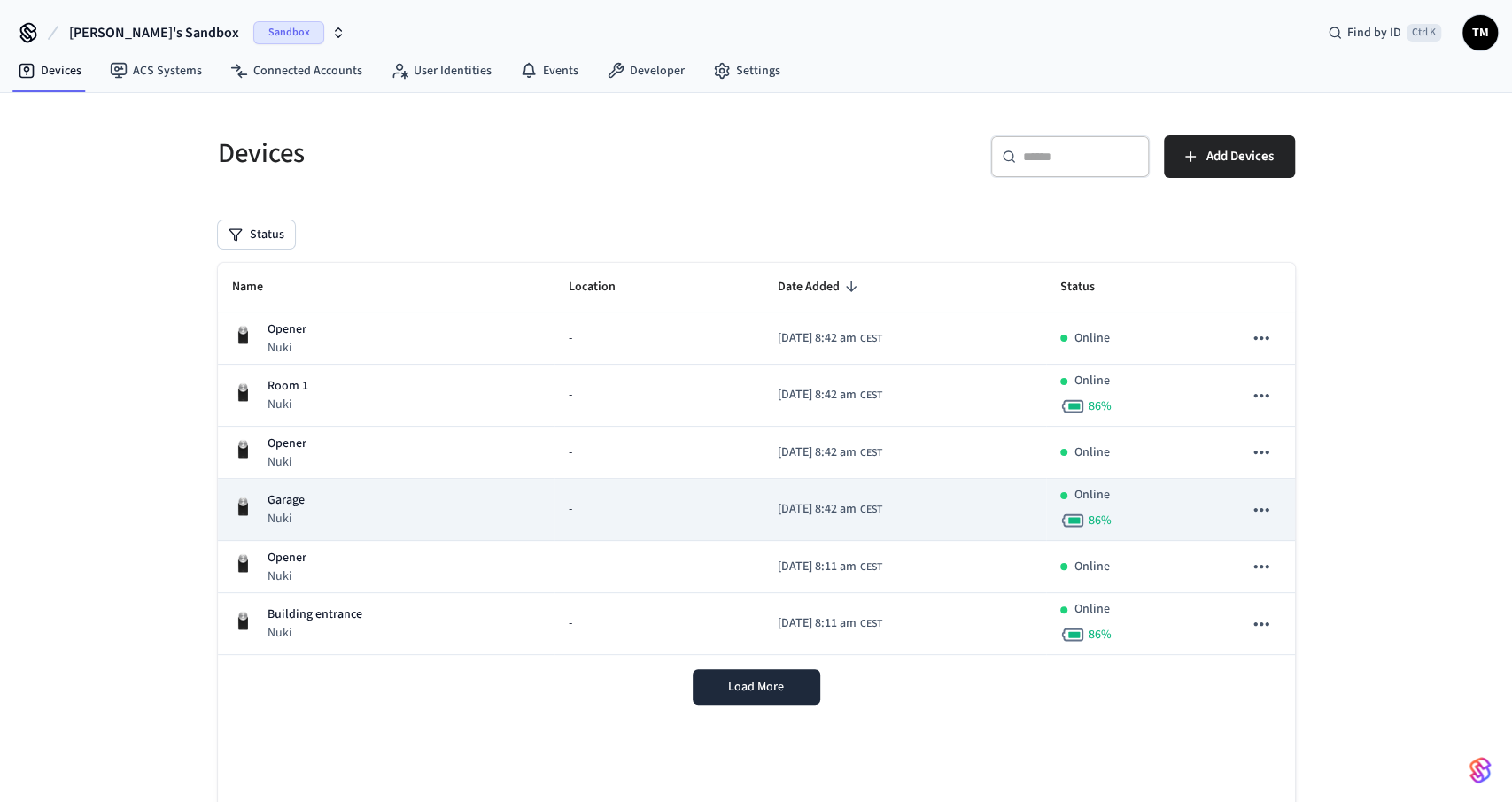
click at [317, 509] on div "Garage Nuki" at bounding box center [387, 509] width 310 height 36
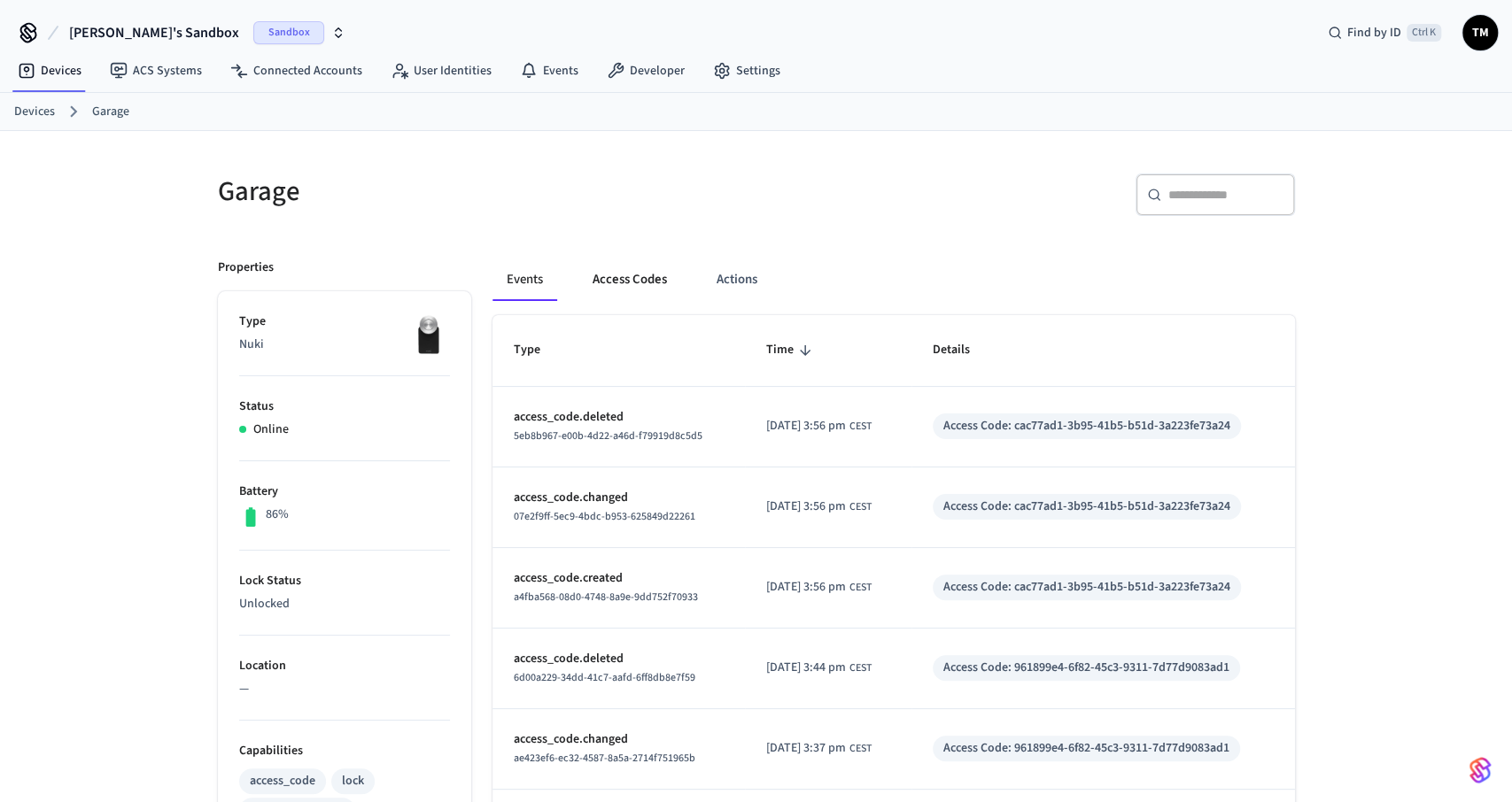
click at [628, 285] on button "Access Codes" at bounding box center [630, 280] width 103 height 43
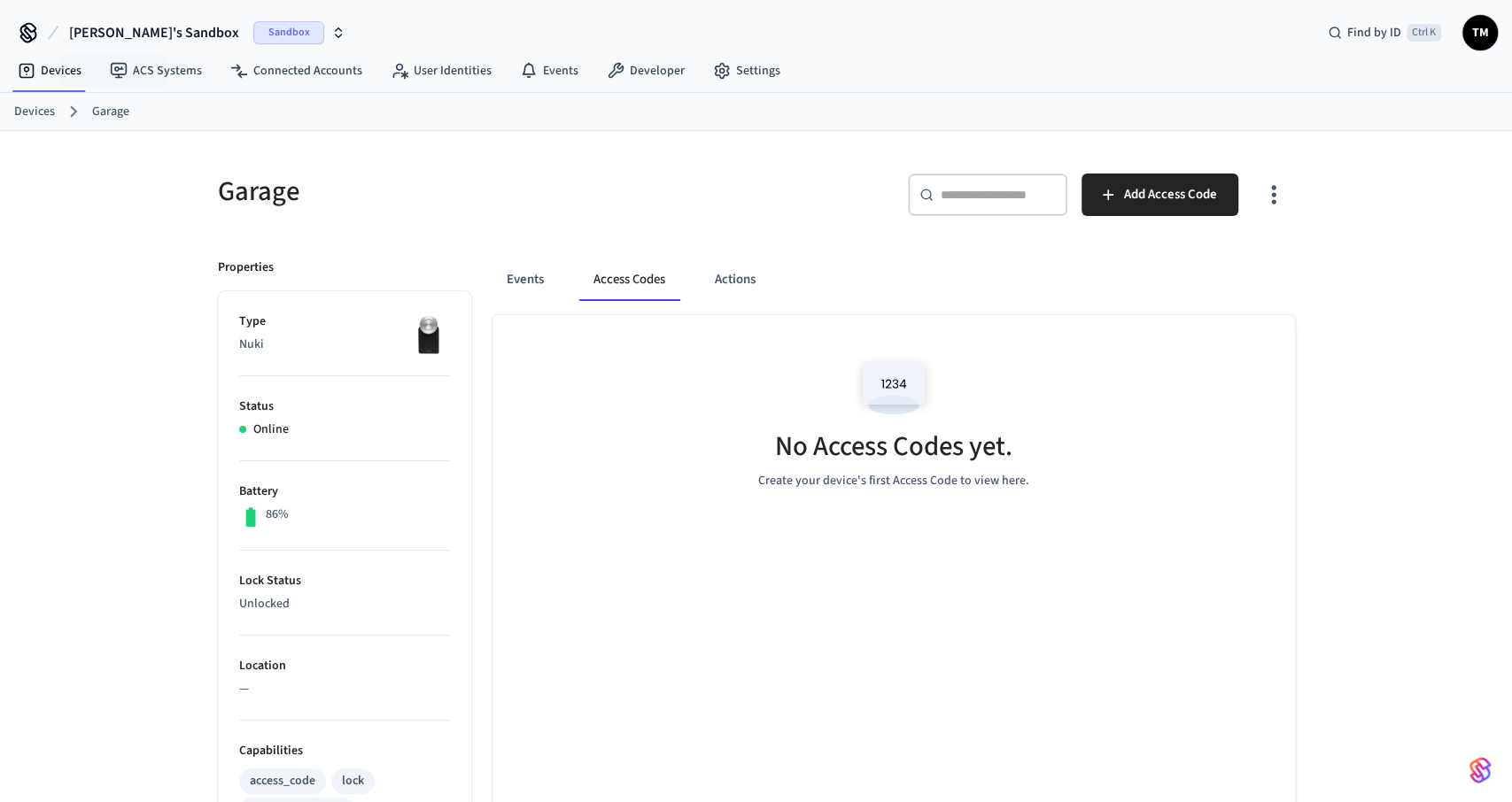
click at [54, 119] on link "Devices" at bounding box center [35, 112] width 41 height 19
